Goal: Transaction & Acquisition: Purchase product/service

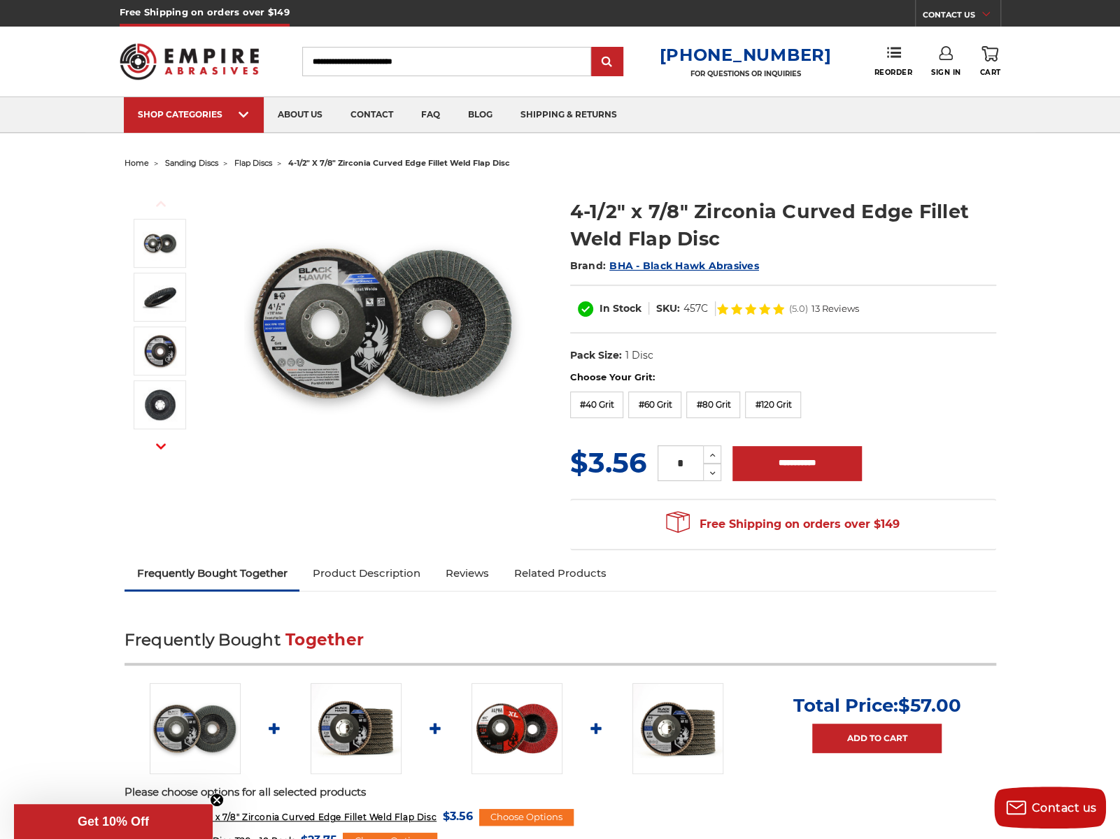
click at [379, 286] on img at bounding box center [384, 323] width 280 height 280
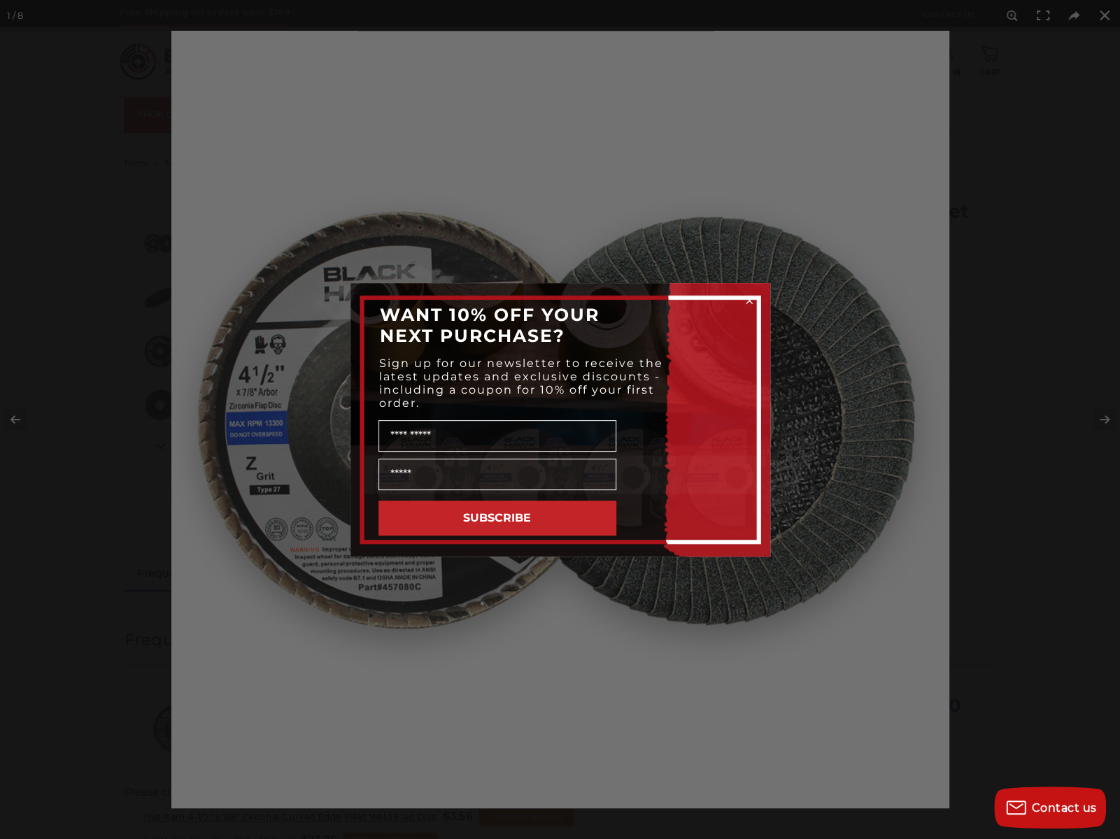
click at [564, 606] on div "Close dialog WANT 10% OFF YOUR NEXT PURCHASE? Sign up for our newsletter to rec…" at bounding box center [560, 419] width 1120 height 839
click at [849, 143] on div "Close dialog WANT 10% OFF YOUR NEXT PURCHASE? Sign up for our newsletter to rec…" at bounding box center [560, 419] width 1120 height 839
click at [1099, 417] on div "Close dialog WANT 10% OFF YOUR NEXT PURCHASE? Sign up for our newsletter to rec…" at bounding box center [560, 419] width 1120 height 839
click at [749, 297] on circle "Close dialog" at bounding box center [748, 300] width 13 height 13
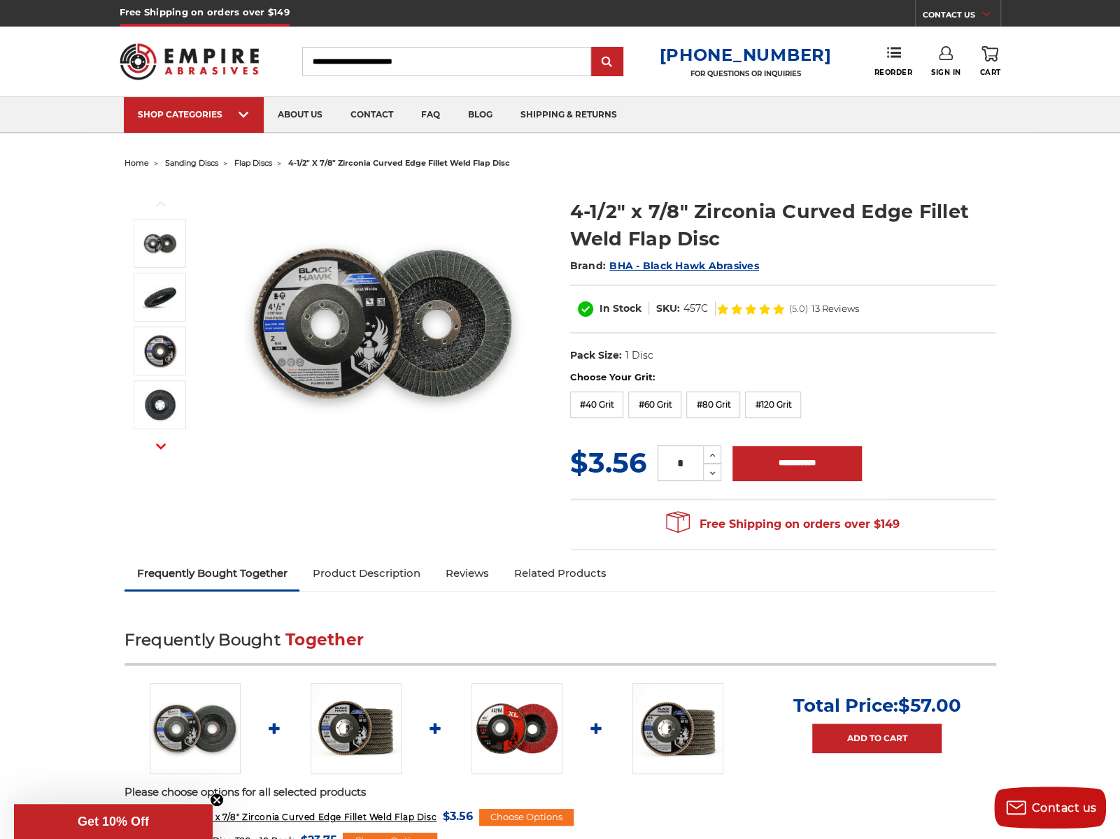
click at [838, 309] on span "13 Reviews" at bounding box center [835, 308] width 48 height 9
drag, startPoint x: 616, startPoint y: 408, endPoint x: 608, endPoint y: 408, distance: 7.7
click at [613, 408] on label "#40 Grit" at bounding box center [597, 405] width 54 height 27
click at [710, 454] on use at bounding box center [713, 455] width 6 height 3
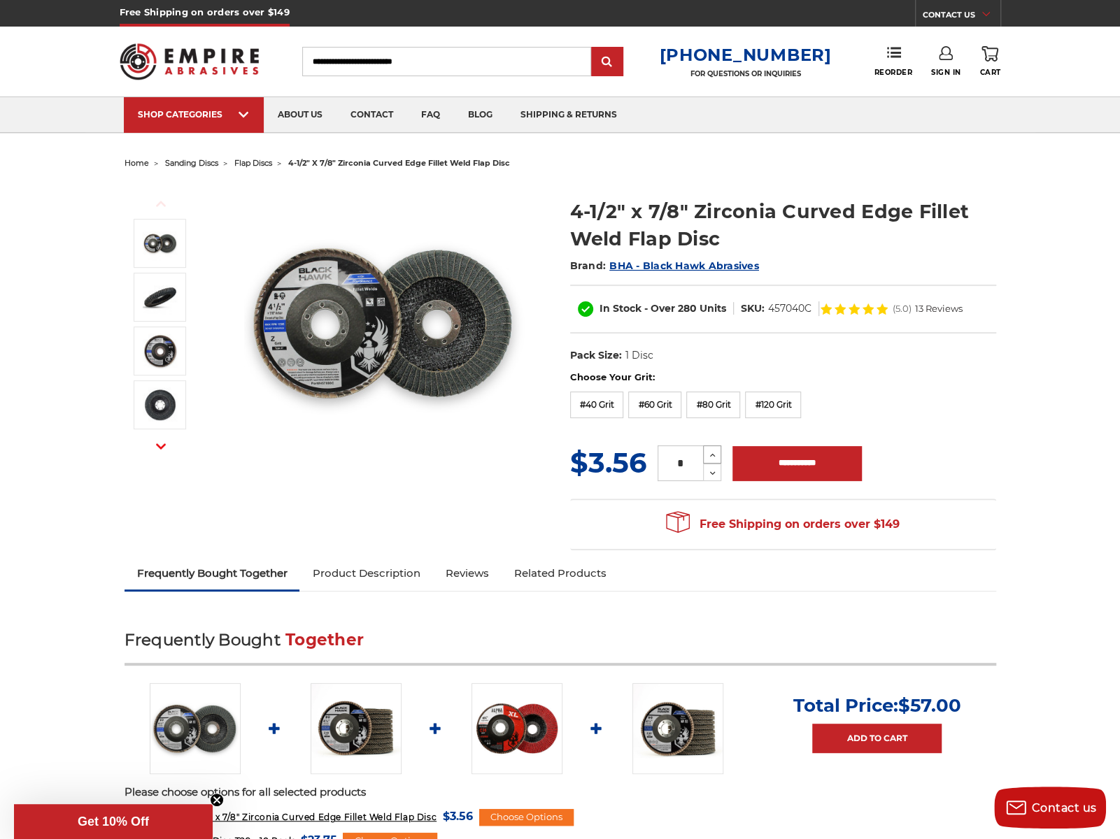
click at [710, 454] on use at bounding box center [713, 455] width 6 height 3
click at [710, 452] on icon at bounding box center [712, 455] width 10 height 13
type input "*"
click at [796, 461] on input "**********" at bounding box center [796, 463] width 129 height 35
type input "**********"
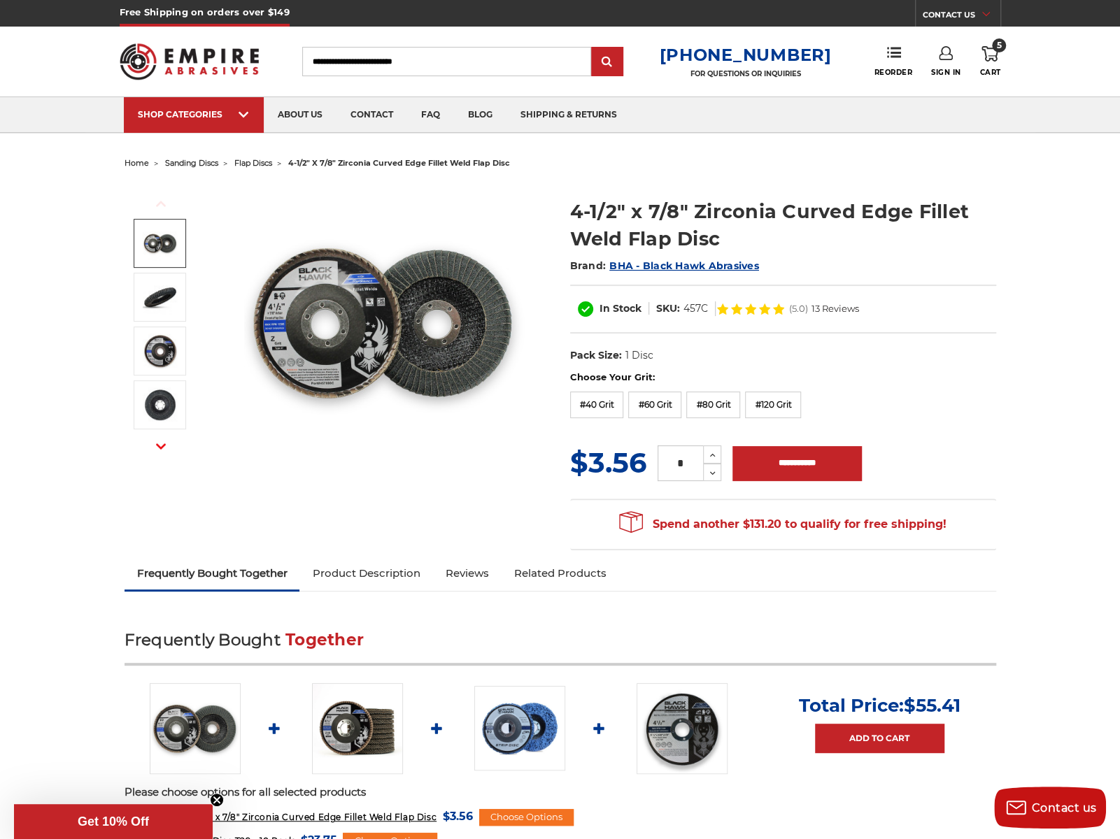
click at [990, 52] on icon at bounding box center [989, 53] width 17 height 15
click at [878, 123] on link "Check out now" at bounding box center [895, 118] width 172 height 31
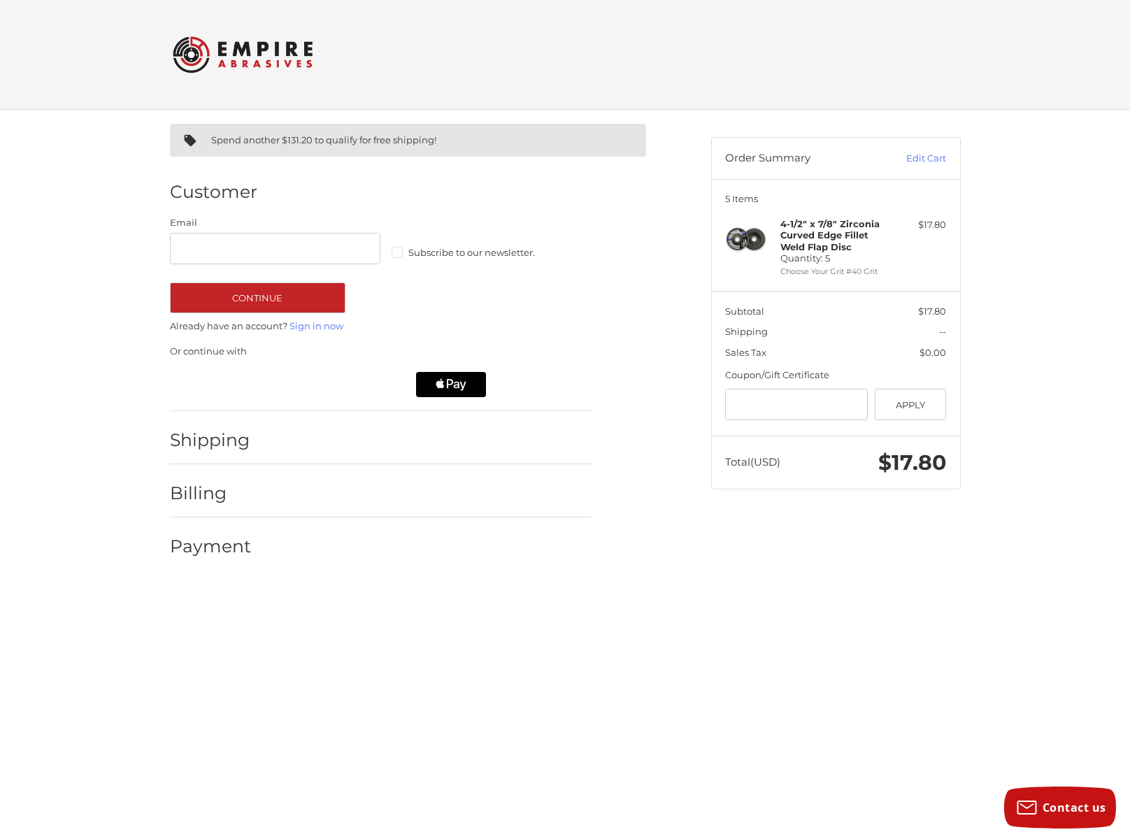
click at [336, 438] on div at bounding box center [428, 443] width 327 height 17
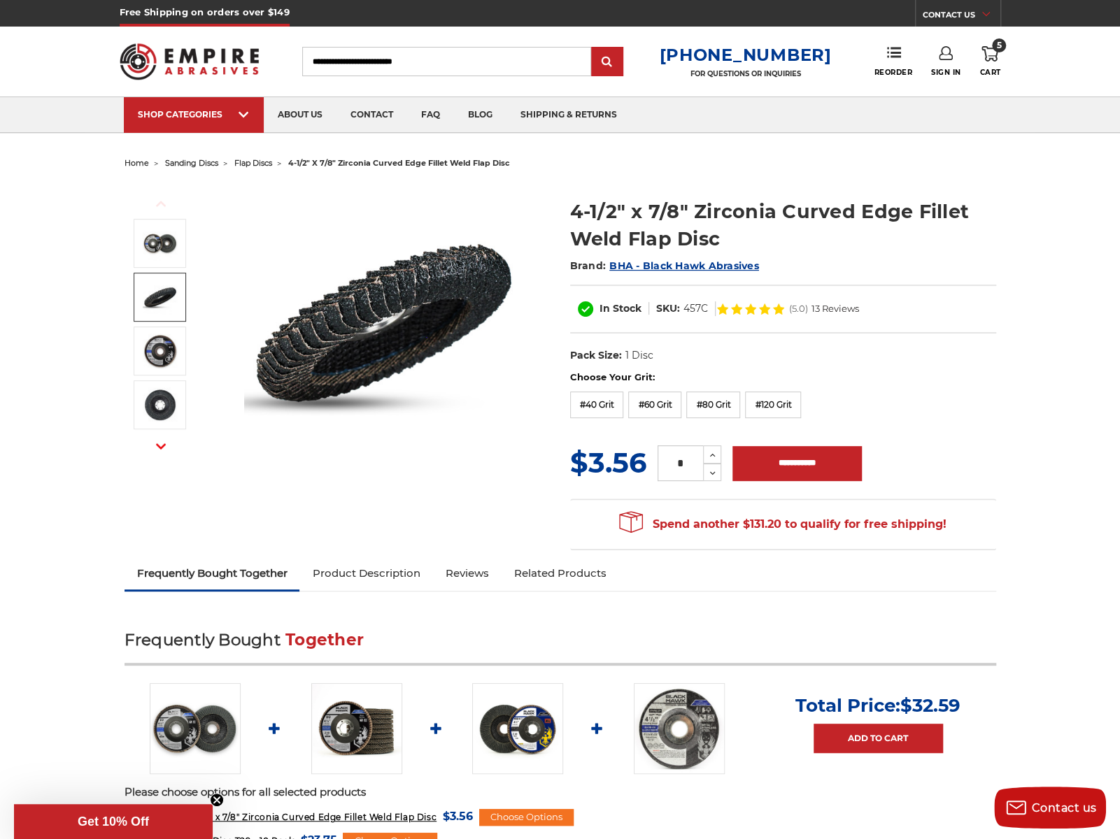
click at [161, 297] on img at bounding box center [160, 297] width 35 height 35
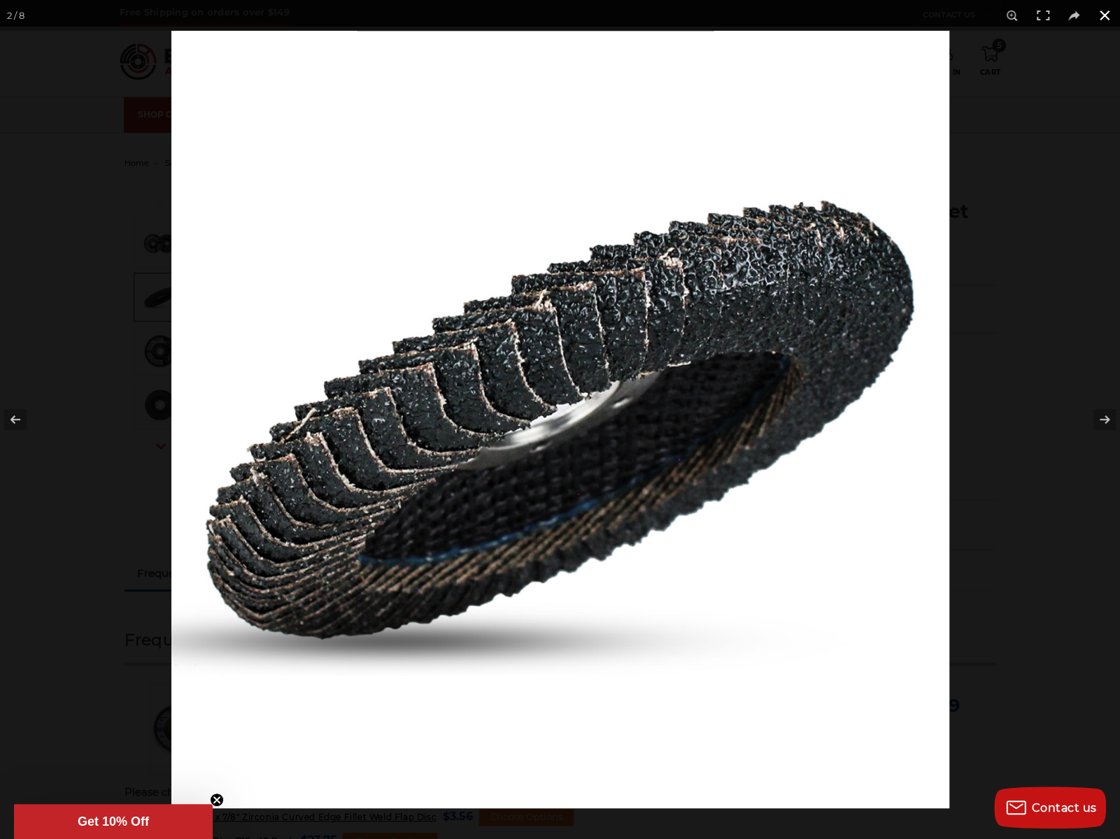
click at [1103, 17] on button at bounding box center [1104, 15] width 31 height 31
